Goal: Task Accomplishment & Management: Manage account settings

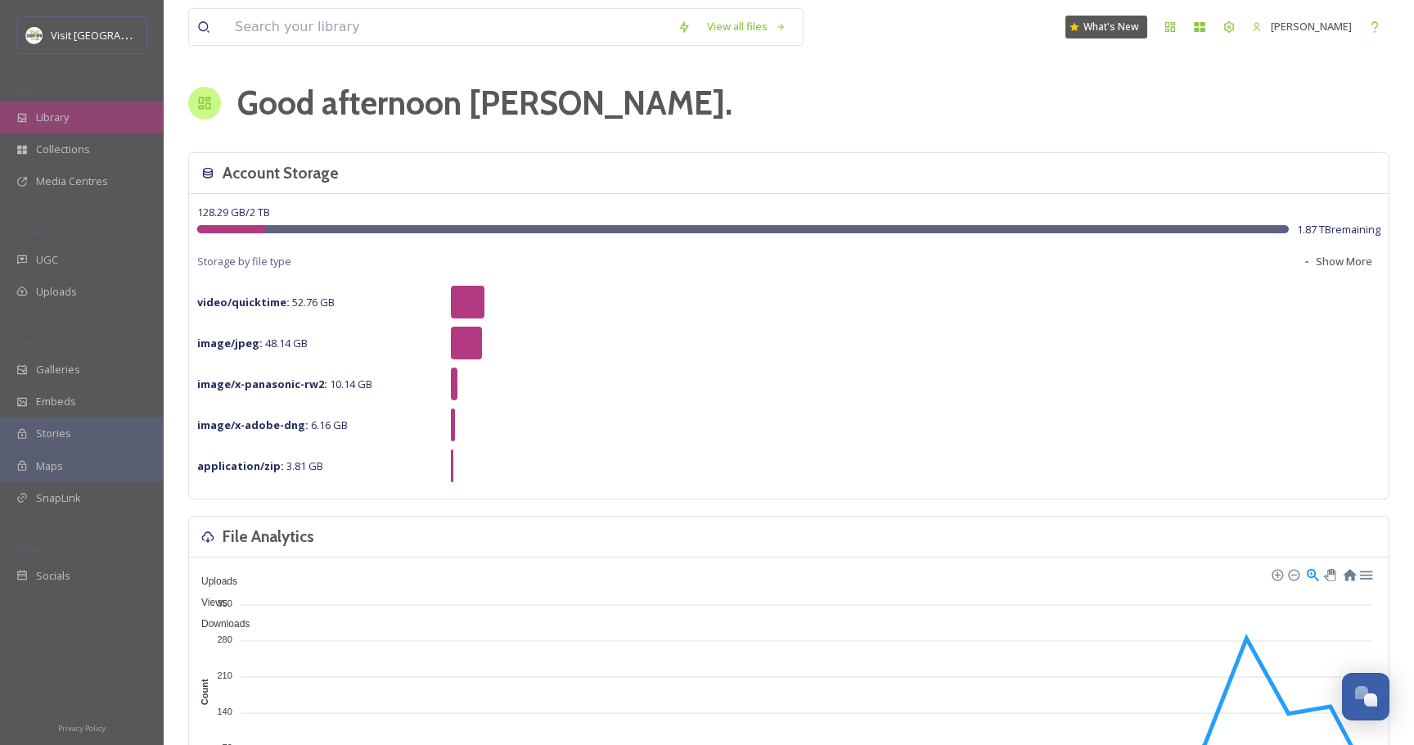
click at [63, 126] on div "Library" at bounding box center [82, 117] width 164 height 32
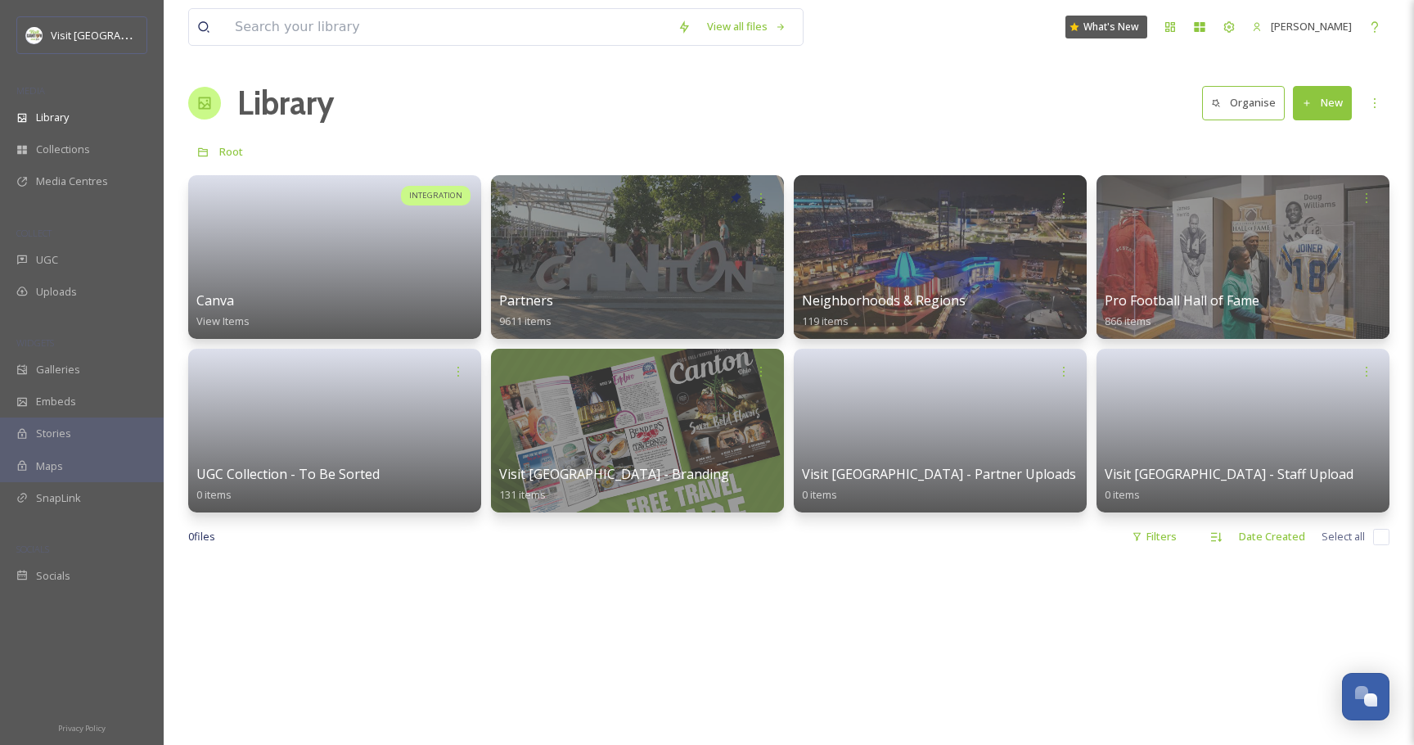
click at [607, 121] on div "Library Organise New" at bounding box center [788, 103] width 1201 height 49
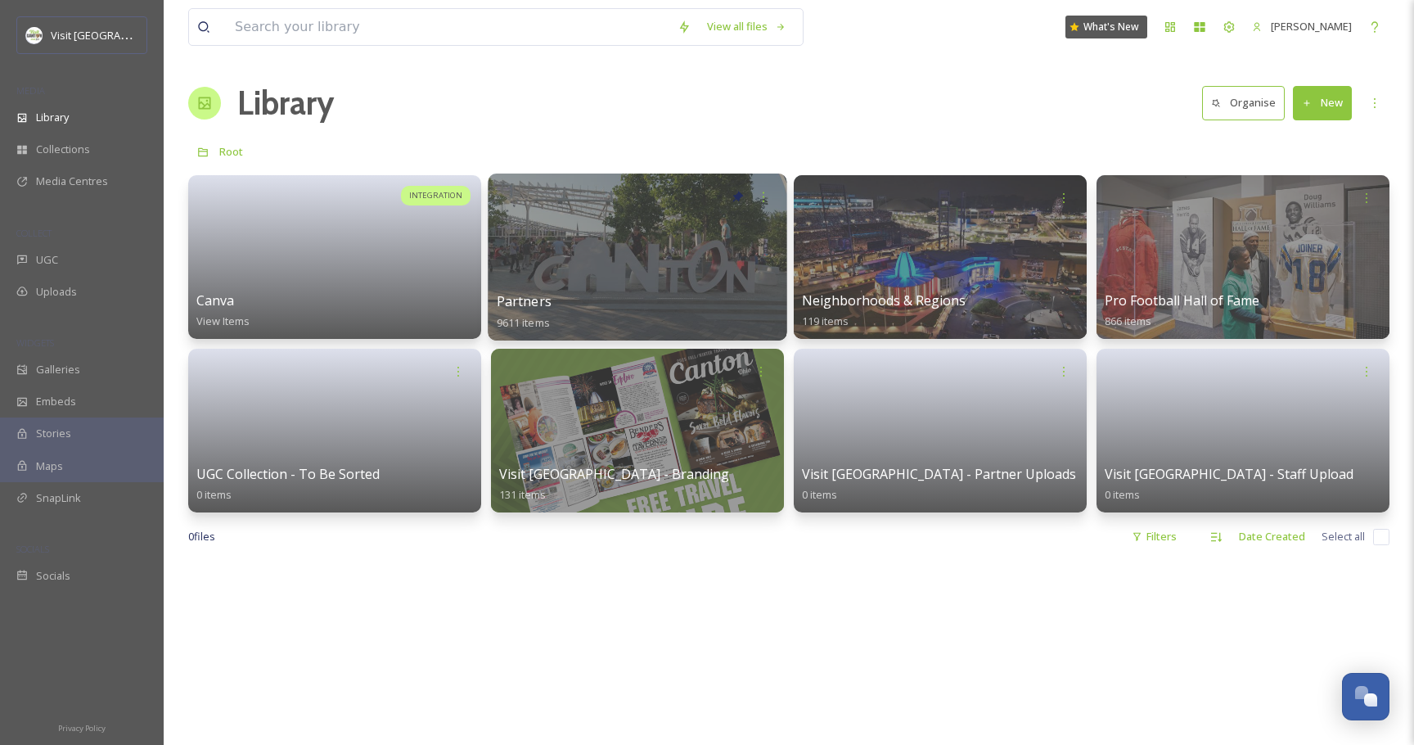
click at [620, 252] on div at bounding box center [637, 257] width 299 height 167
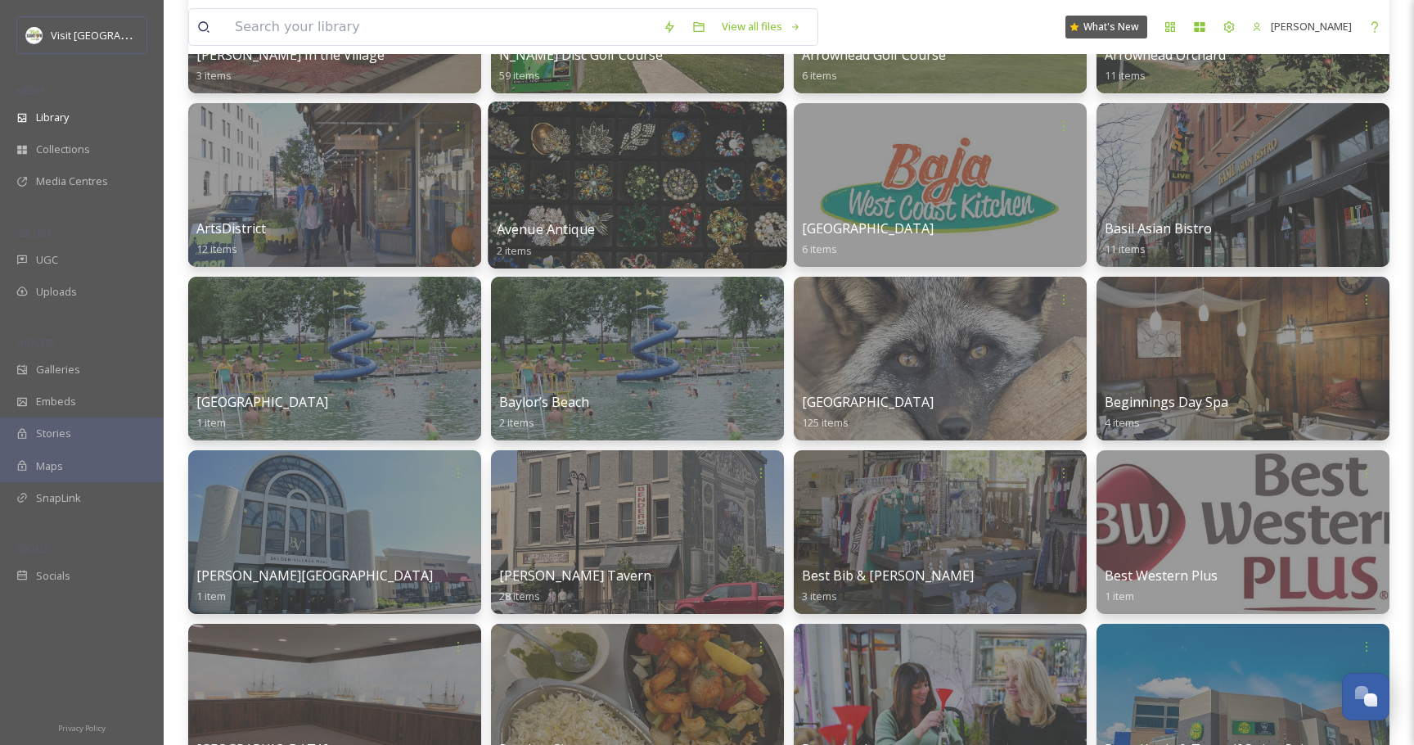
scroll to position [935, 0]
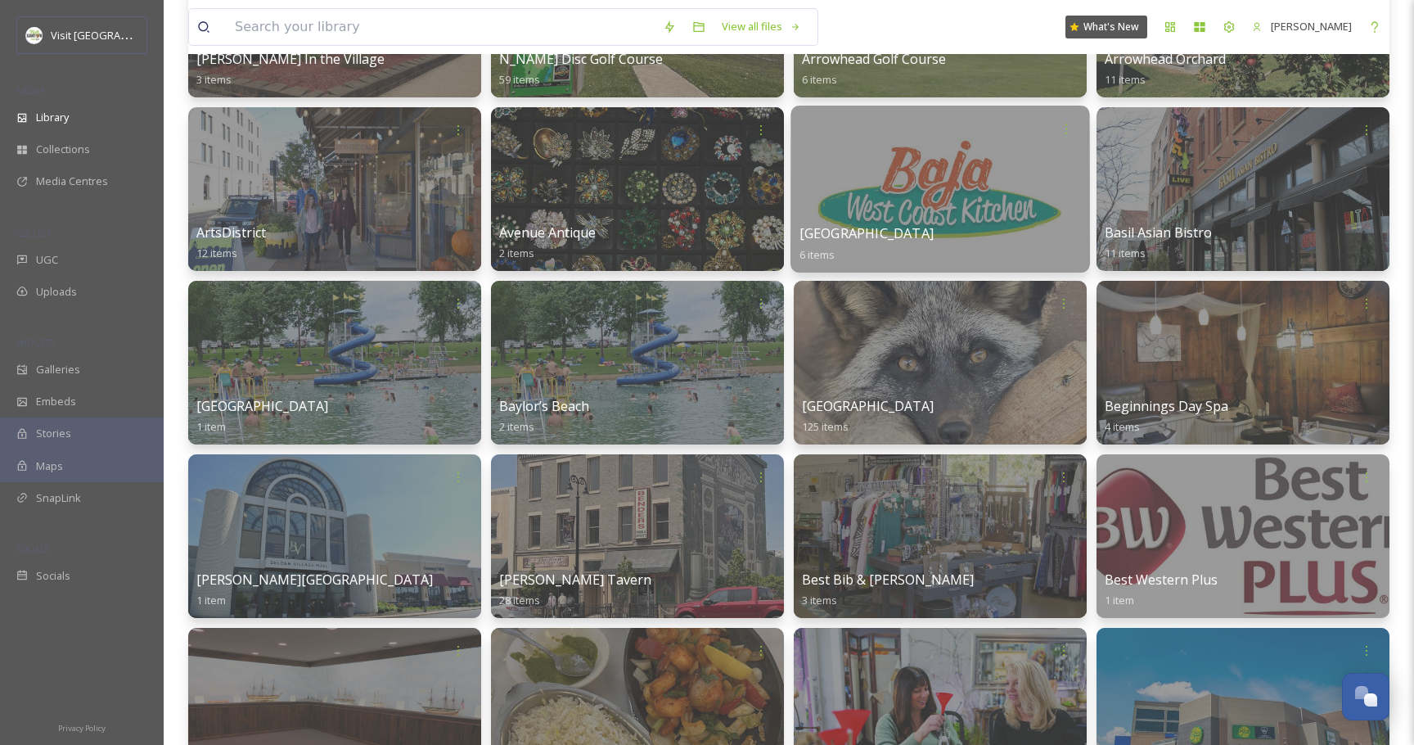
click at [908, 201] on div at bounding box center [940, 189] width 299 height 167
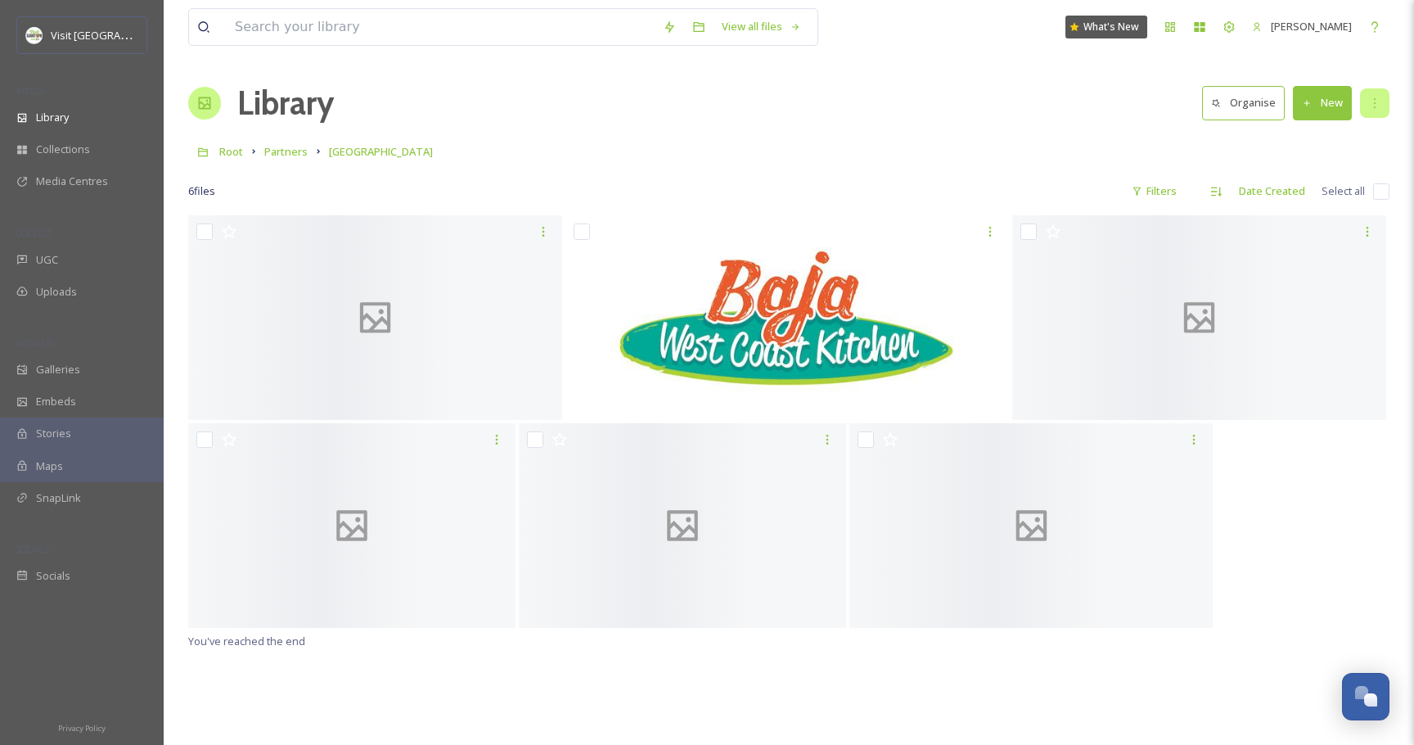
click at [1366, 97] on div at bounding box center [1374, 102] width 29 height 29
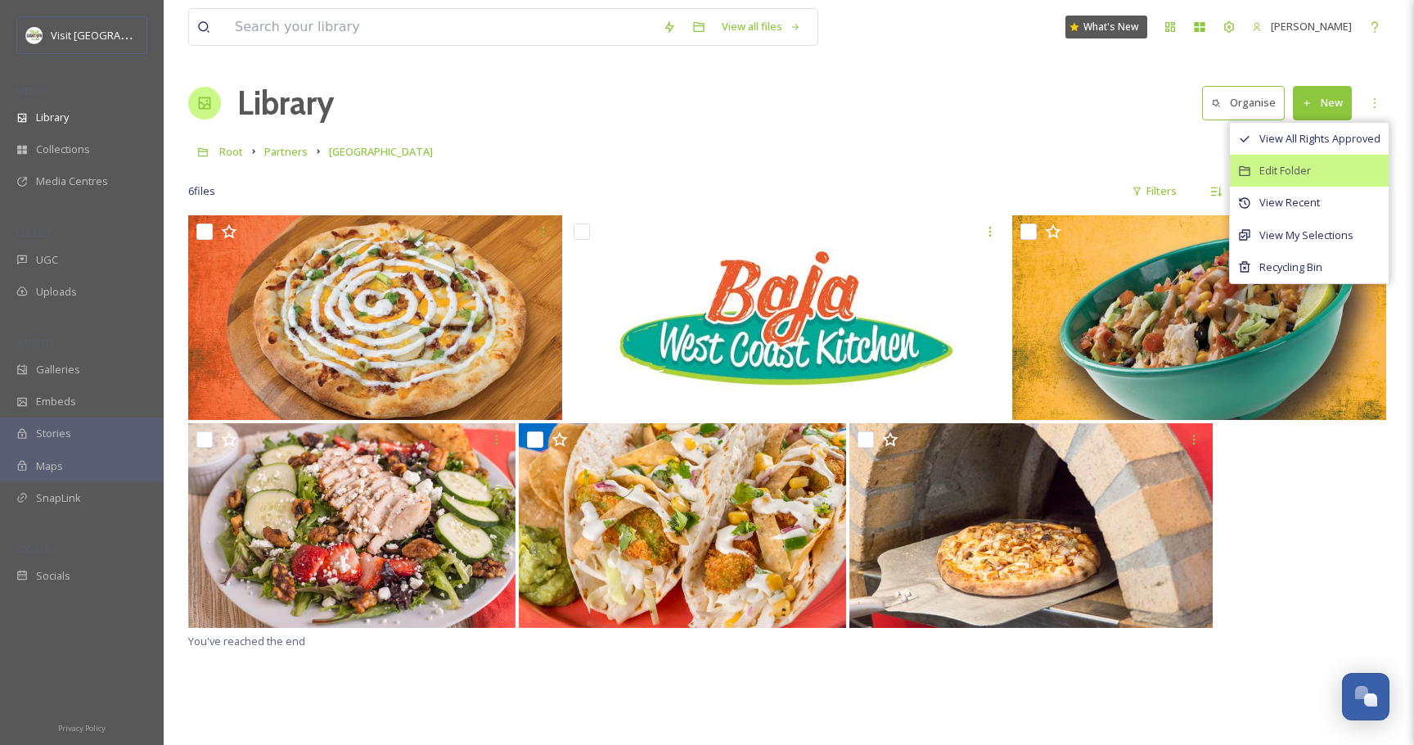
click at [1309, 169] on span "Edit Folder" at bounding box center [1286, 171] width 52 height 16
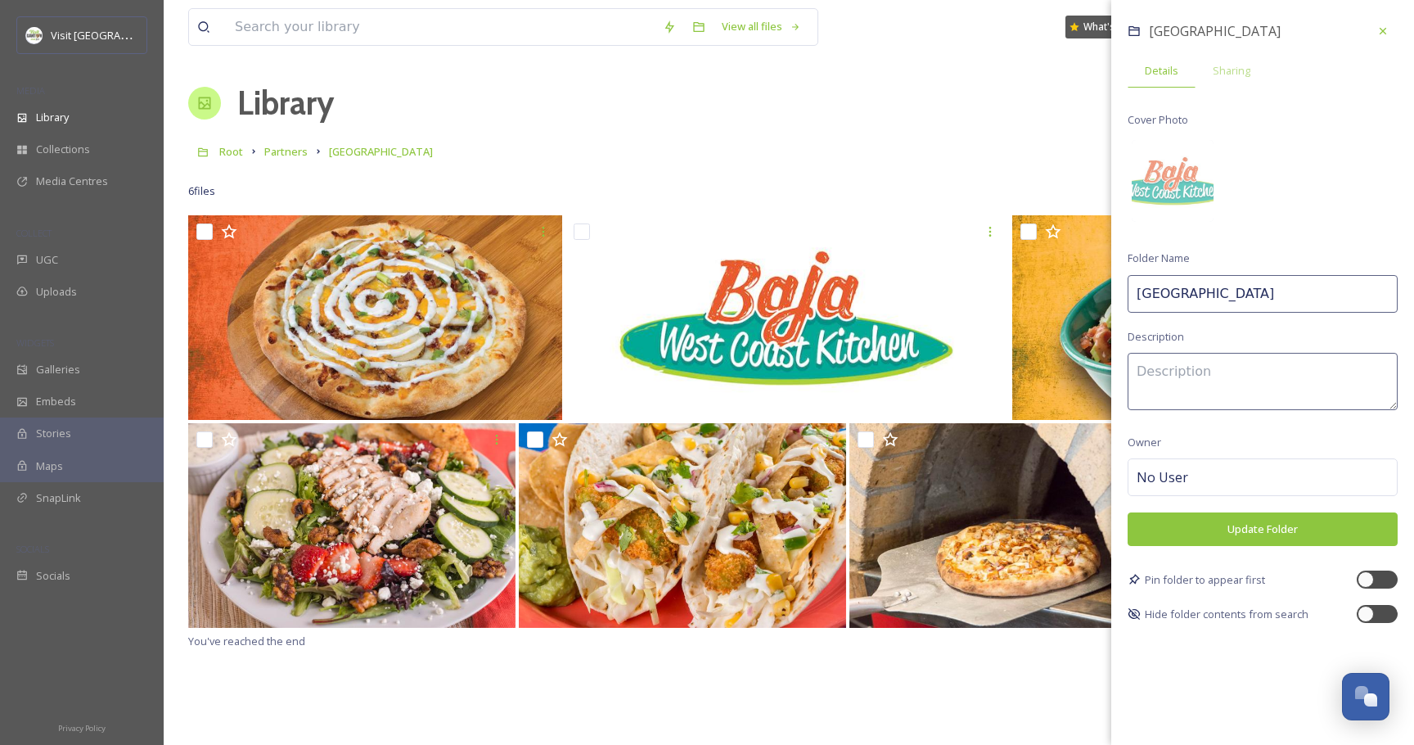
click at [1256, 275] on input "[GEOGRAPHIC_DATA]" at bounding box center [1263, 294] width 270 height 38
click at [1257, 302] on input "[GEOGRAPHIC_DATA]" at bounding box center [1263, 294] width 270 height 38
type input "[GEOGRAPHIC_DATA] CLOSED"
click at [1296, 533] on button "Update Folder" at bounding box center [1263, 529] width 270 height 34
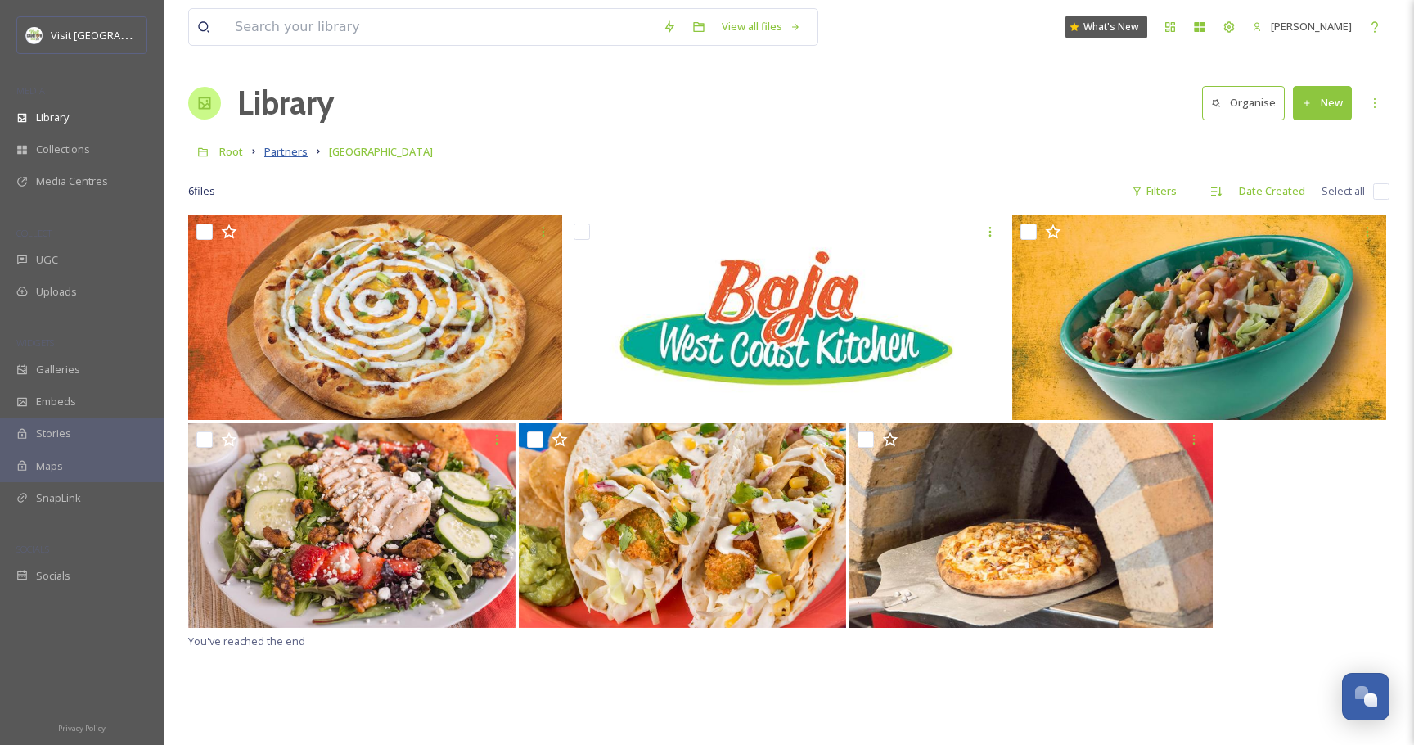
click at [292, 156] on span "Partners" at bounding box center [285, 151] width 43 height 15
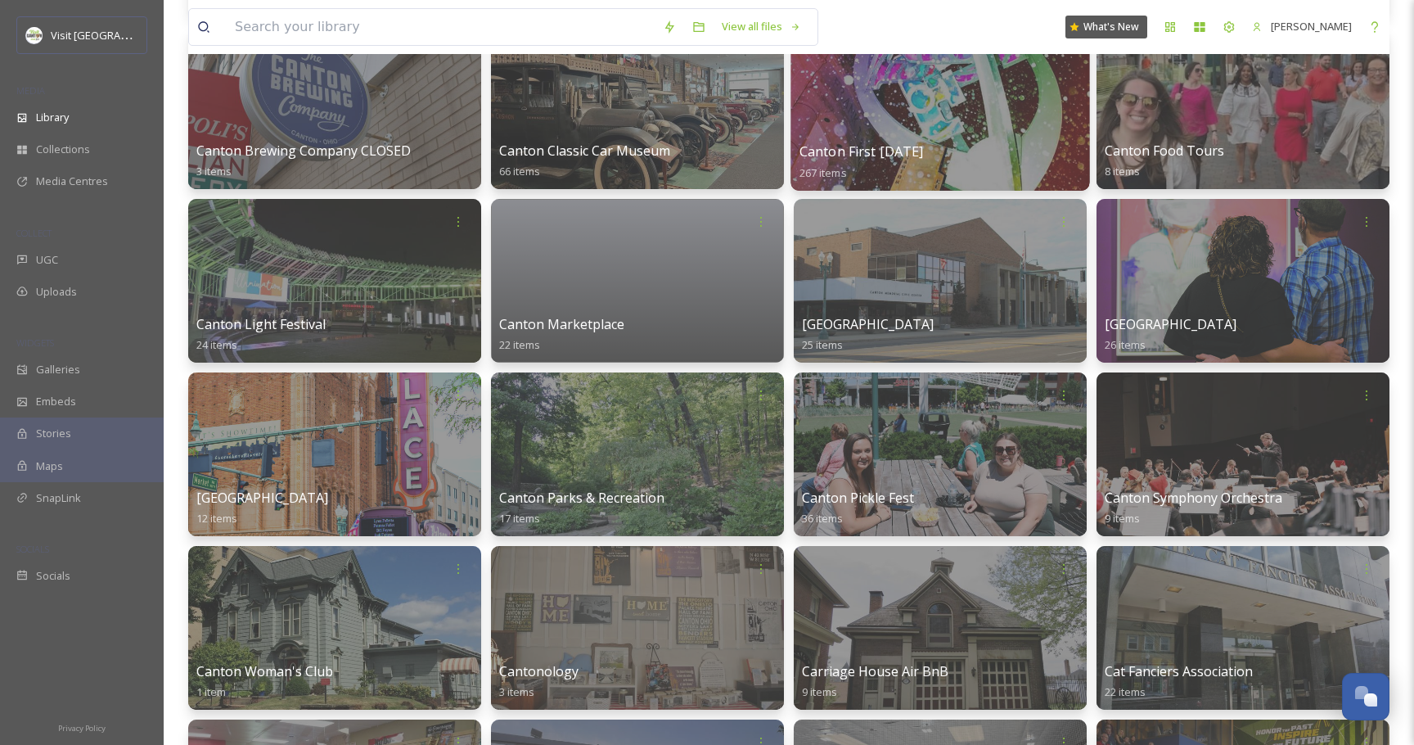
scroll to position [1886, 0]
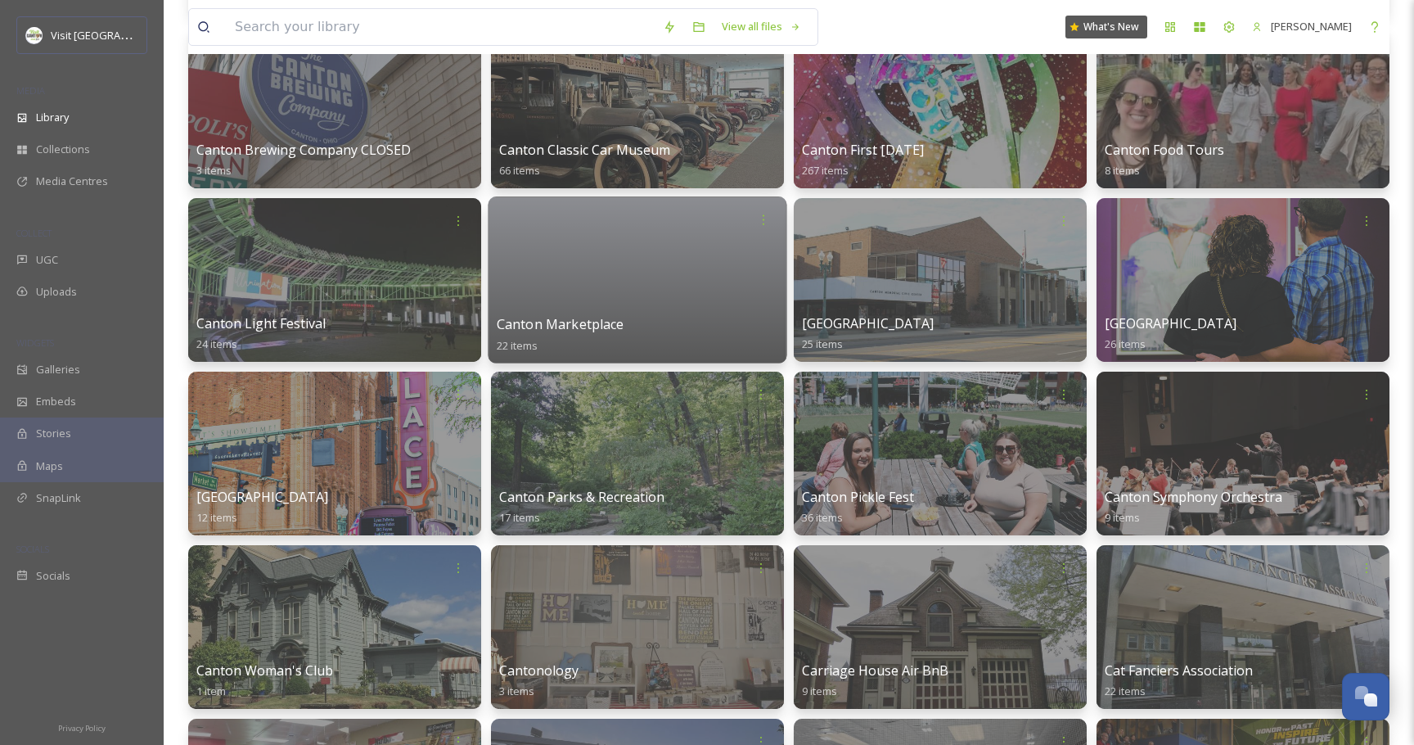
click at [653, 280] on div at bounding box center [637, 279] width 299 height 167
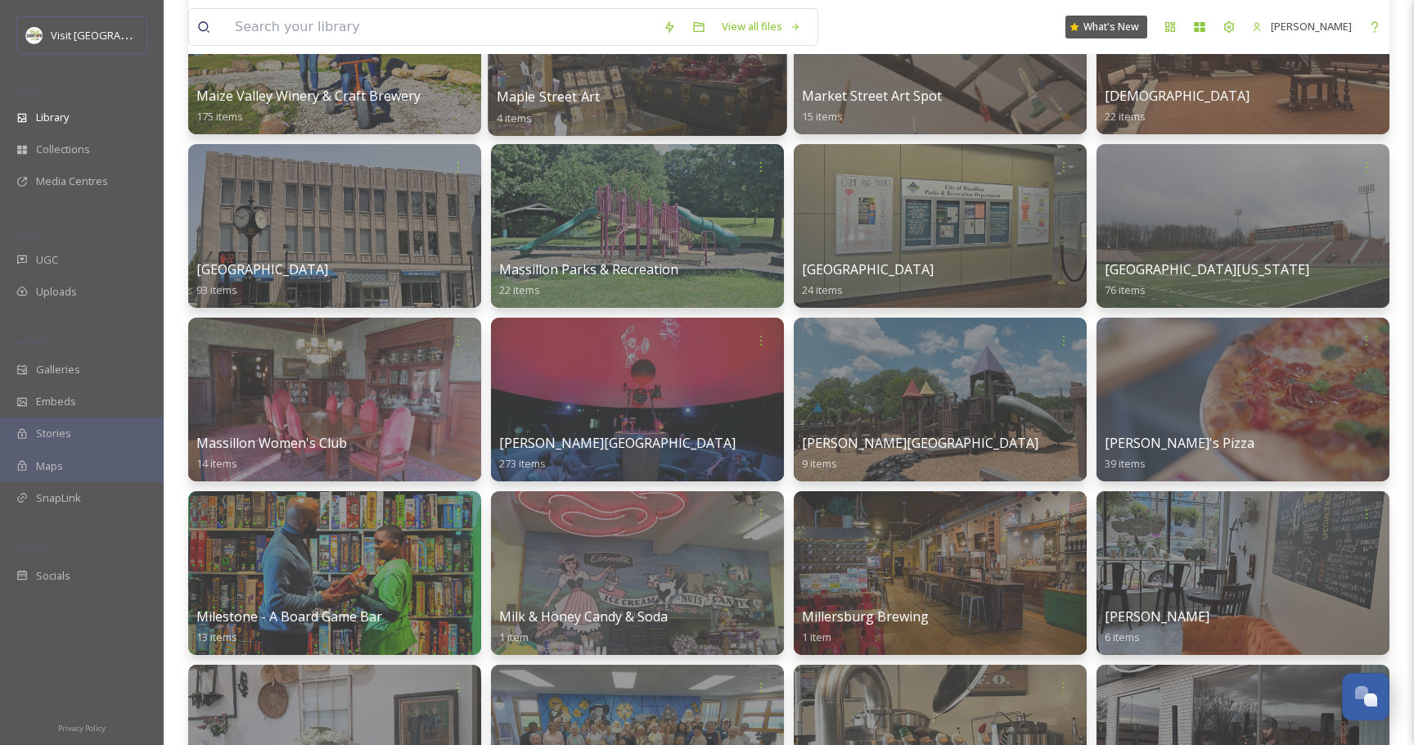
scroll to position [7147, 0]
